Goal: Use online tool/utility: Utilize a website feature to perform a specific function

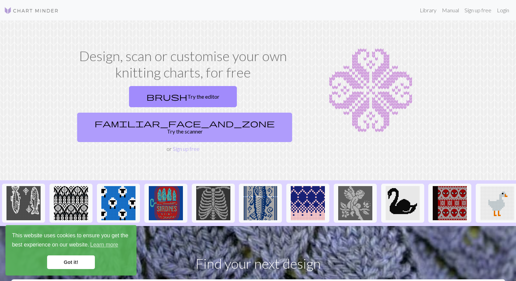
click at [229, 113] on link "familiar_face_and_zone Try the scanner" at bounding box center [184, 127] width 215 height 29
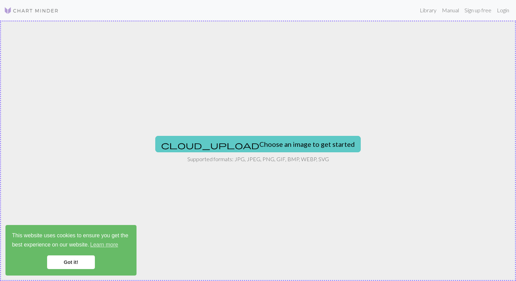
click at [286, 145] on button "cloud_upload Choose an image to get started" at bounding box center [257, 144] width 205 height 16
type input "C:\fakepath\image.png"
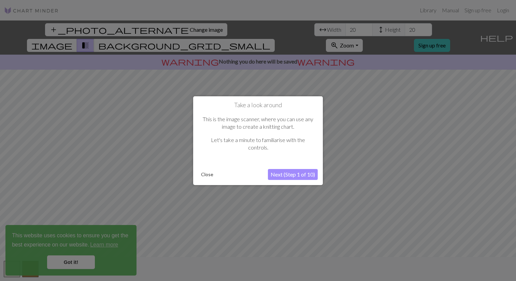
click at [302, 174] on button "Next (Step 1 of 10)" at bounding box center [293, 174] width 50 height 11
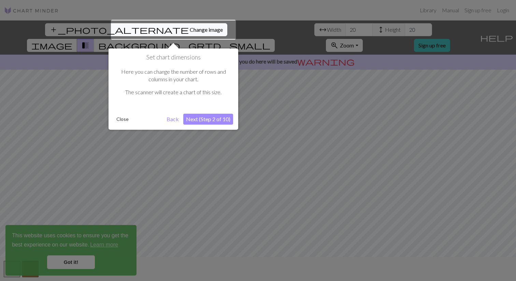
click at [208, 117] on button "Next (Step 2 of 10)" at bounding box center [208, 119] width 50 height 11
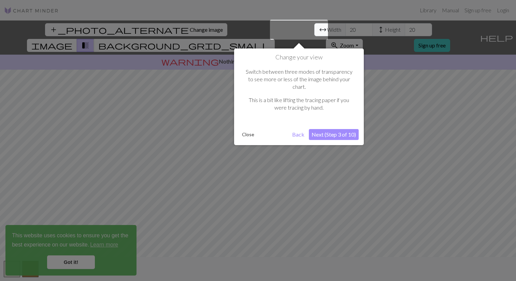
click at [331, 129] on button "Next (Step 3 of 10)" at bounding box center [334, 134] width 50 height 11
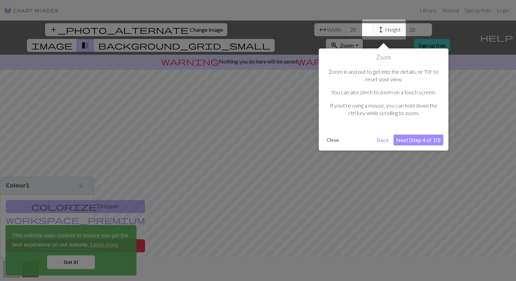
click at [426, 143] on button "Next (Step 4 of 10)" at bounding box center [418, 139] width 50 height 11
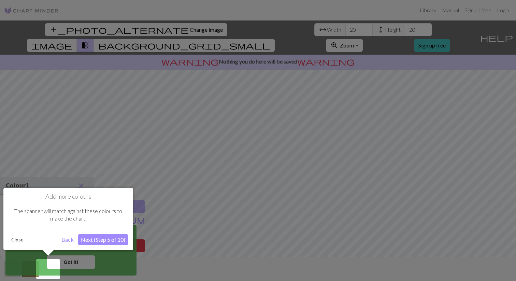
click at [107, 238] on button "Next (Step 5 of 10)" at bounding box center [103, 239] width 50 height 11
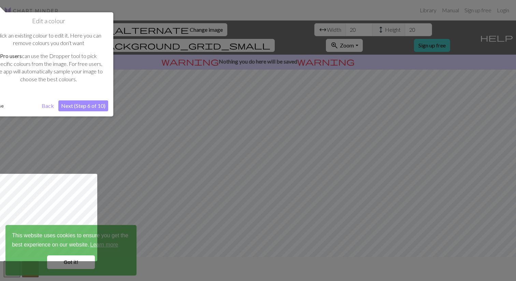
click at [95, 105] on button "Next (Step 6 of 10)" at bounding box center [83, 105] width 50 height 11
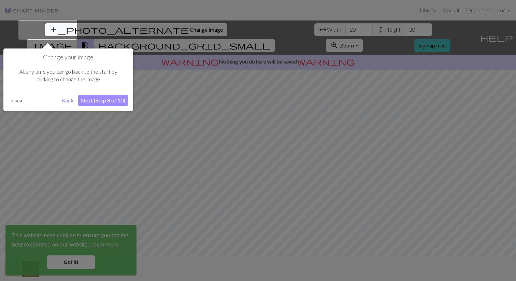
click at [103, 99] on button "Next (Step 8 of 10)" at bounding box center [103, 100] width 50 height 11
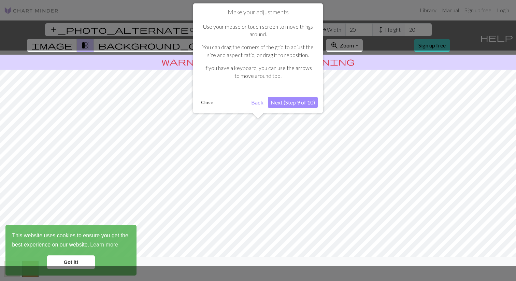
click at [276, 103] on button "Next (Step 9 of 10)" at bounding box center [293, 102] width 50 height 11
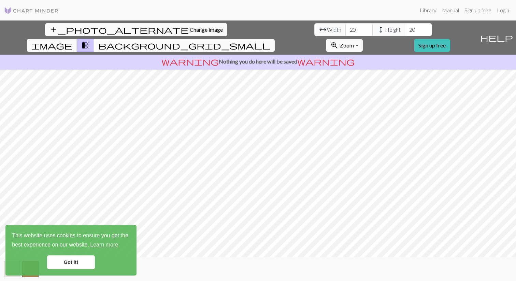
click at [270, 41] on span "background_grid_small" at bounding box center [184, 46] width 172 height 10
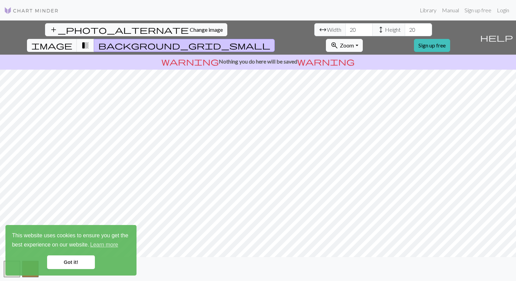
click at [89, 41] on span "transition_fade" at bounding box center [85, 46] width 8 height 10
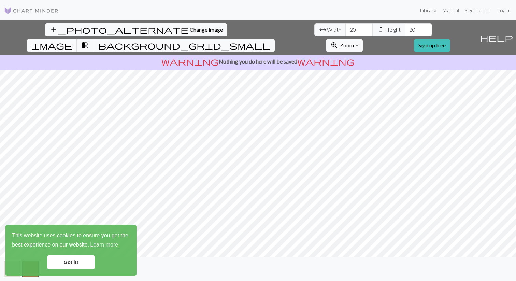
click at [72, 41] on span "image" at bounding box center [51, 46] width 41 height 10
click at [89, 41] on span "transition_fade" at bounding box center [85, 46] width 8 height 10
click at [275, 39] on button "background_grid_small" at bounding box center [184, 45] width 181 height 13
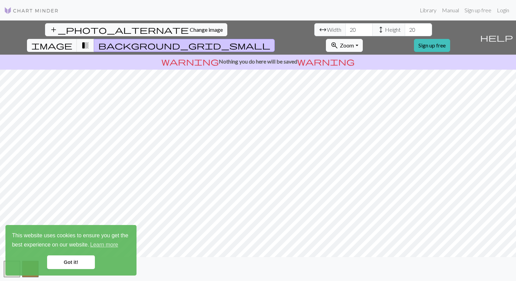
click at [68, 261] on link "Got it!" at bounding box center [71, 262] width 48 height 14
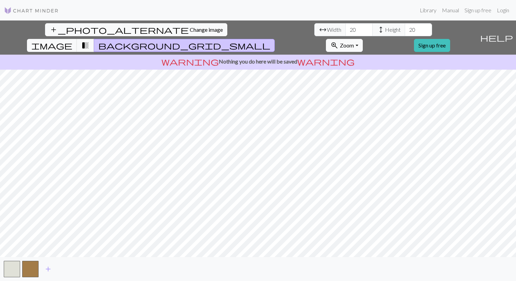
click at [46, 266] on body "This website uses cookies to ensure you get the best experience on our website.…" at bounding box center [258, 140] width 516 height 281
click at [53, 270] on button "add" at bounding box center [48, 268] width 17 height 13
click at [70, 267] on span "add" at bounding box center [66, 269] width 8 height 10
click at [84, 269] on span "add" at bounding box center [85, 269] width 8 height 10
click at [104, 269] on span "add" at bounding box center [103, 269] width 8 height 10
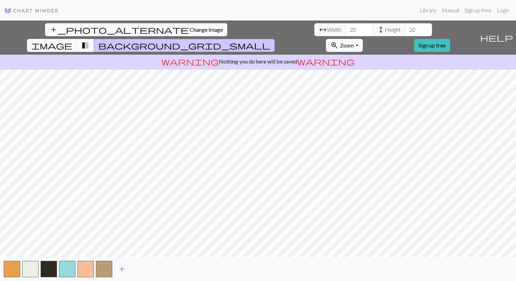
click at [122, 269] on span "add" at bounding box center [122, 269] width 8 height 10
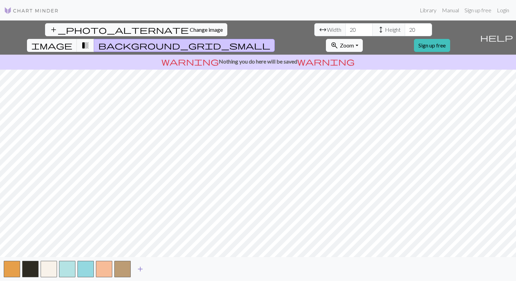
click at [141, 270] on span "add" at bounding box center [140, 269] width 8 height 10
click at [157, 268] on span "add" at bounding box center [158, 269] width 8 height 10
click at [174, 268] on span "add" at bounding box center [177, 269] width 8 height 10
drag, startPoint x: 197, startPoint y: 270, endPoint x: 208, endPoint y: 270, distance: 10.9
click at [197, 270] on span "add" at bounding box center [195, 269] width 8 height 10
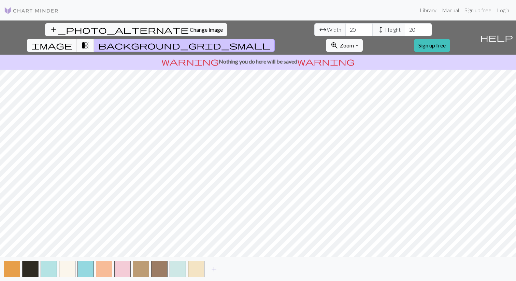
drag, startPoint x: 218, startPoint y: 269, endPoint x: 224, endPoint y: 270, distance: 6.8
click at [218, 269] on button "add" at bounding box center [213, 268] width 17 height 13
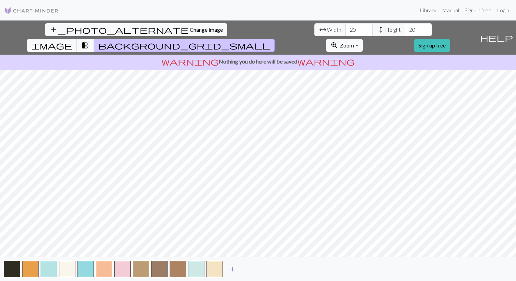
click at [236, 271] on span "add" at bounding box center [232, 269] width 8 height 10
click at [251, 271] on span "add" at bounding box center [251, 269] width 8 height 10
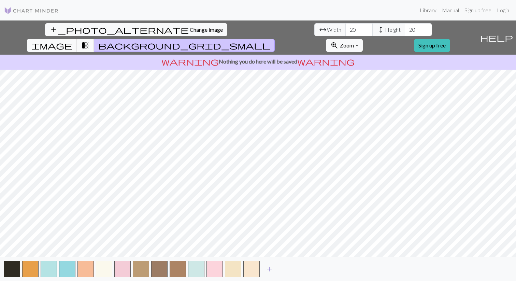
click at [266, 271] on span "add" at bounding box center [269, 269] width 8 height 10
click at [297, 270] on div "add" at bounding box center [258, 269] width 516 height 24
click at [293, 270] on button "add" at bounding box center [287, 268] width 17 height 13
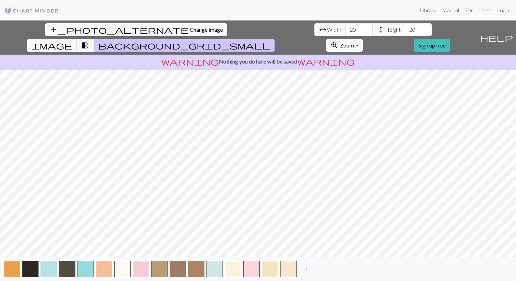
click at [309, 268] on span "add" at bounding box center [306, 269] width 8 height 10
